Goal: Task Accomplishment & Management: Manage account settings

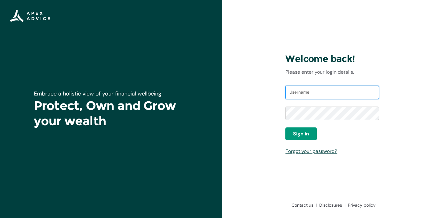
click at [303, 98] on input "Username" at bounding box center [332, 93] width 94 height 14
type input "[EMAIL_ADDRESS][DOMAIN_NAME]"
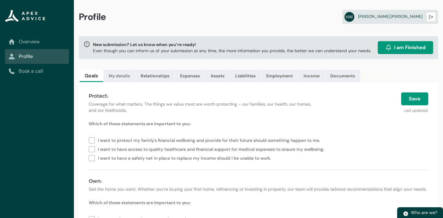
click at [126, 77] on link "My details" at bounding box center [119, 76] width 32 height 12
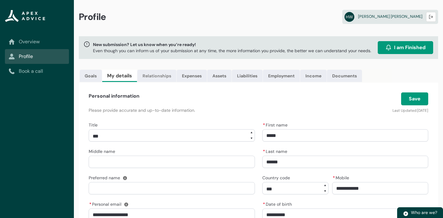
click at [156, 72] on link "Relationships" at bounding box center [156, 76] width 39 height 12
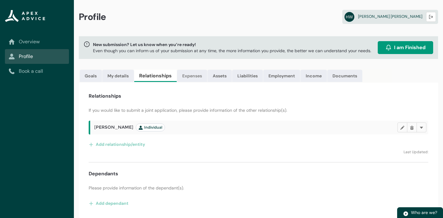
click at [187, 77] on link "Expenses" at bounding box center [192, 76] width 30 height 12
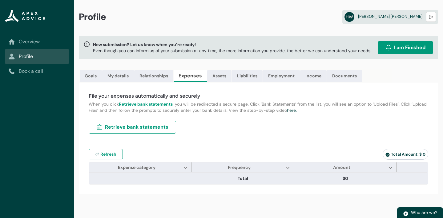
click at [133, 130] on span "Retrieve bank statements" at bounding box center [136, 127] width 63 height 7
